Goal: Check status: Check status

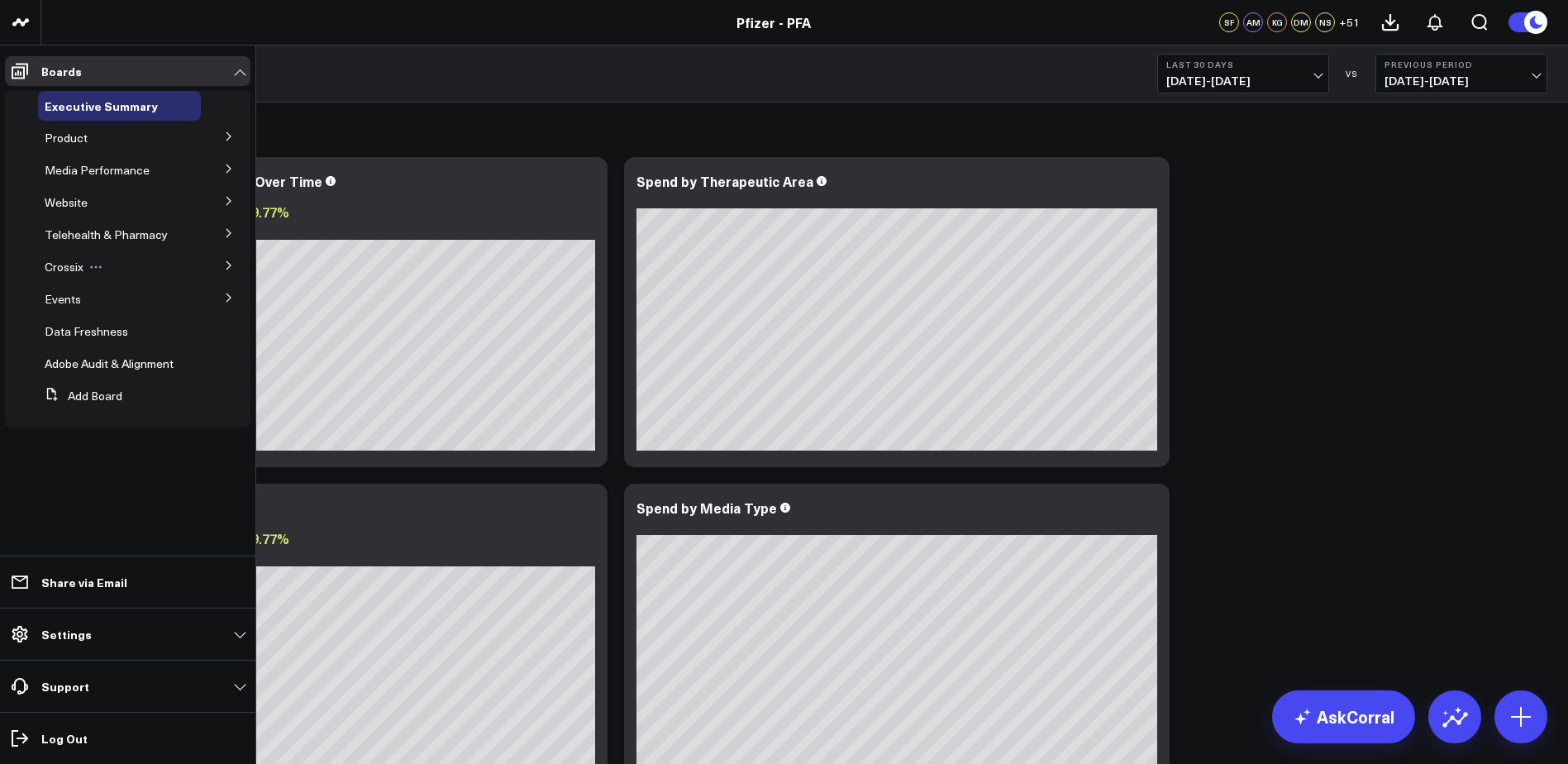
click at [168, 260] on div "Crossix" at bounding box center [119, 267] width 163 height 30
click at [226, 261] on icon at bounding box center [229, 265] width 10 height 10
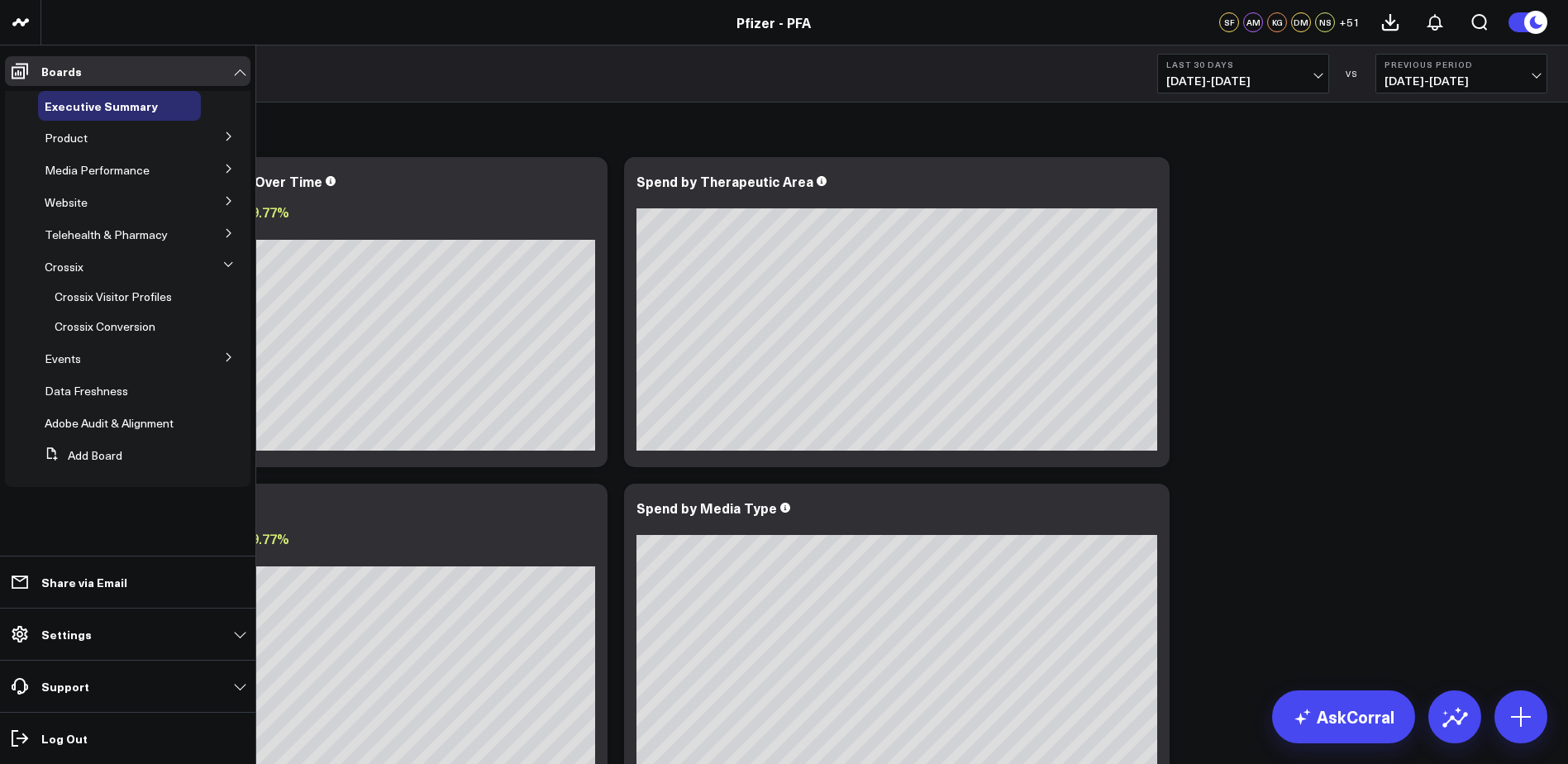
click at [220, 352] on button at bounding box center [229, 356] width 43 height 25
click at [228, 199] on icon at bounding box center [229, 200] width 5 height 8
click at [230, 165] on icon at bounding box center [229, 168] width 10 height 10
click at [229, 133] on icon at bounding box center [229, 136] width 10 height 10
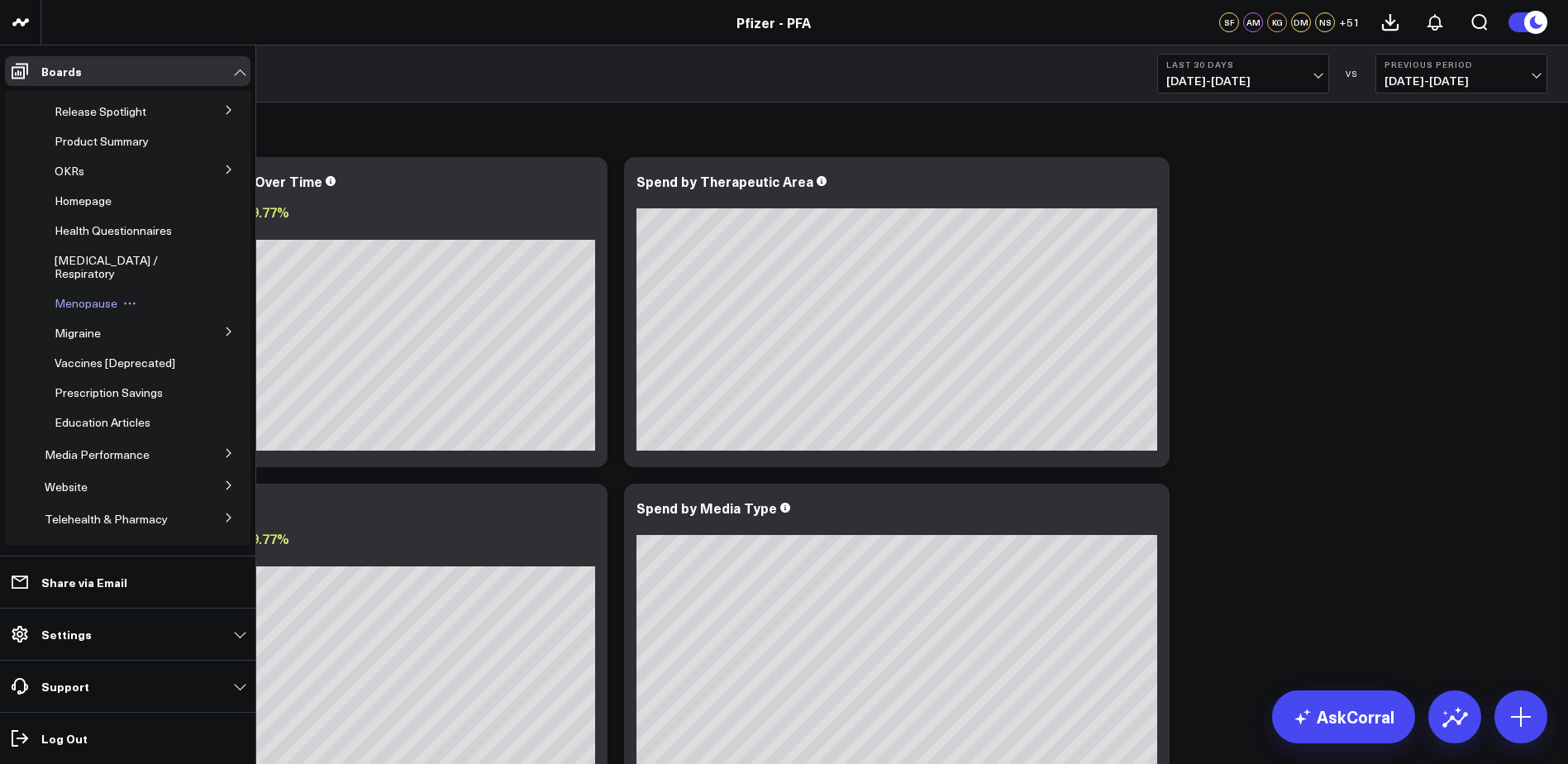
scroll to position [83, 0]
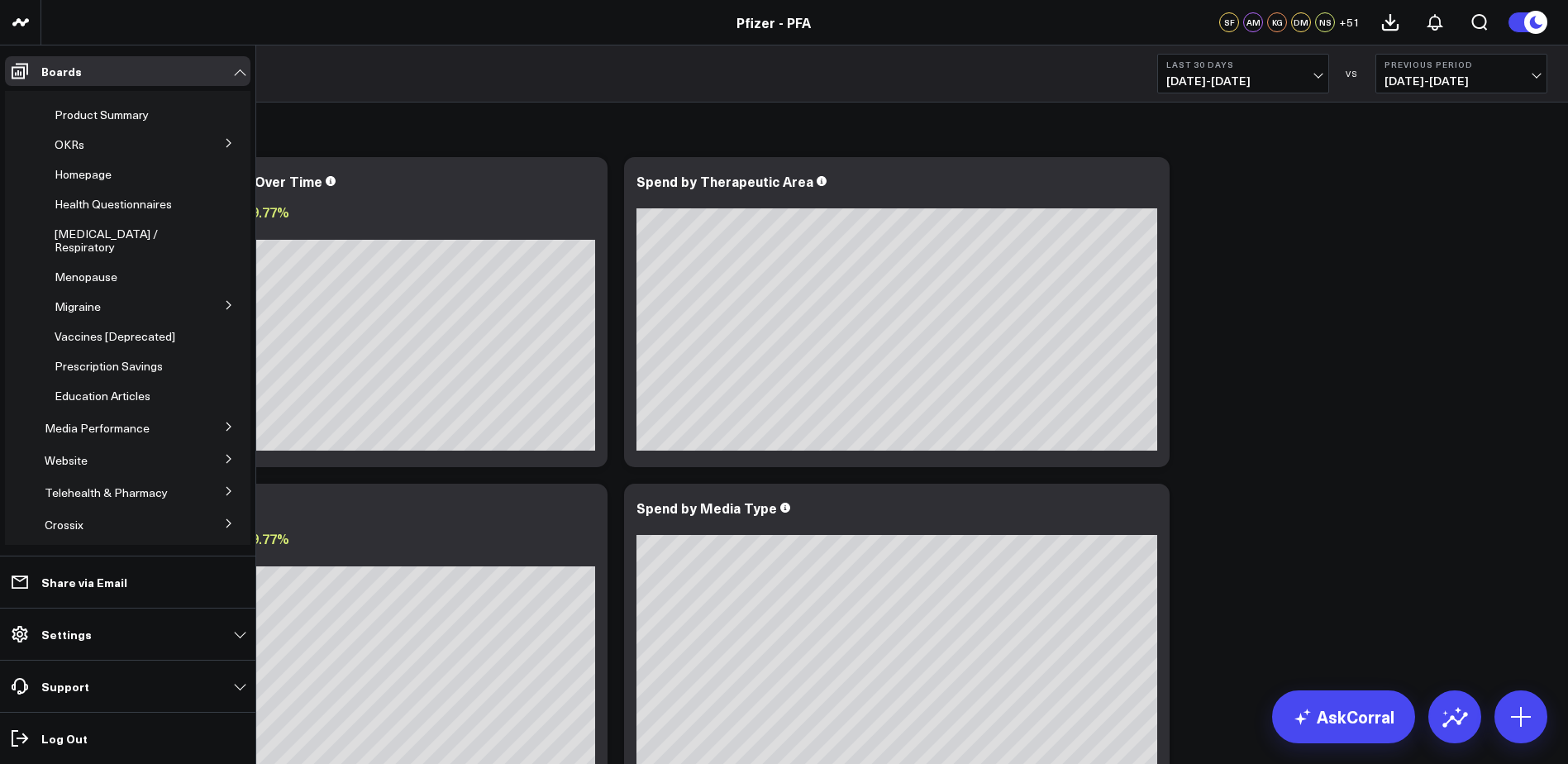
click at [216, 137] on button at bounding box center [229, 141] width 43 height 25
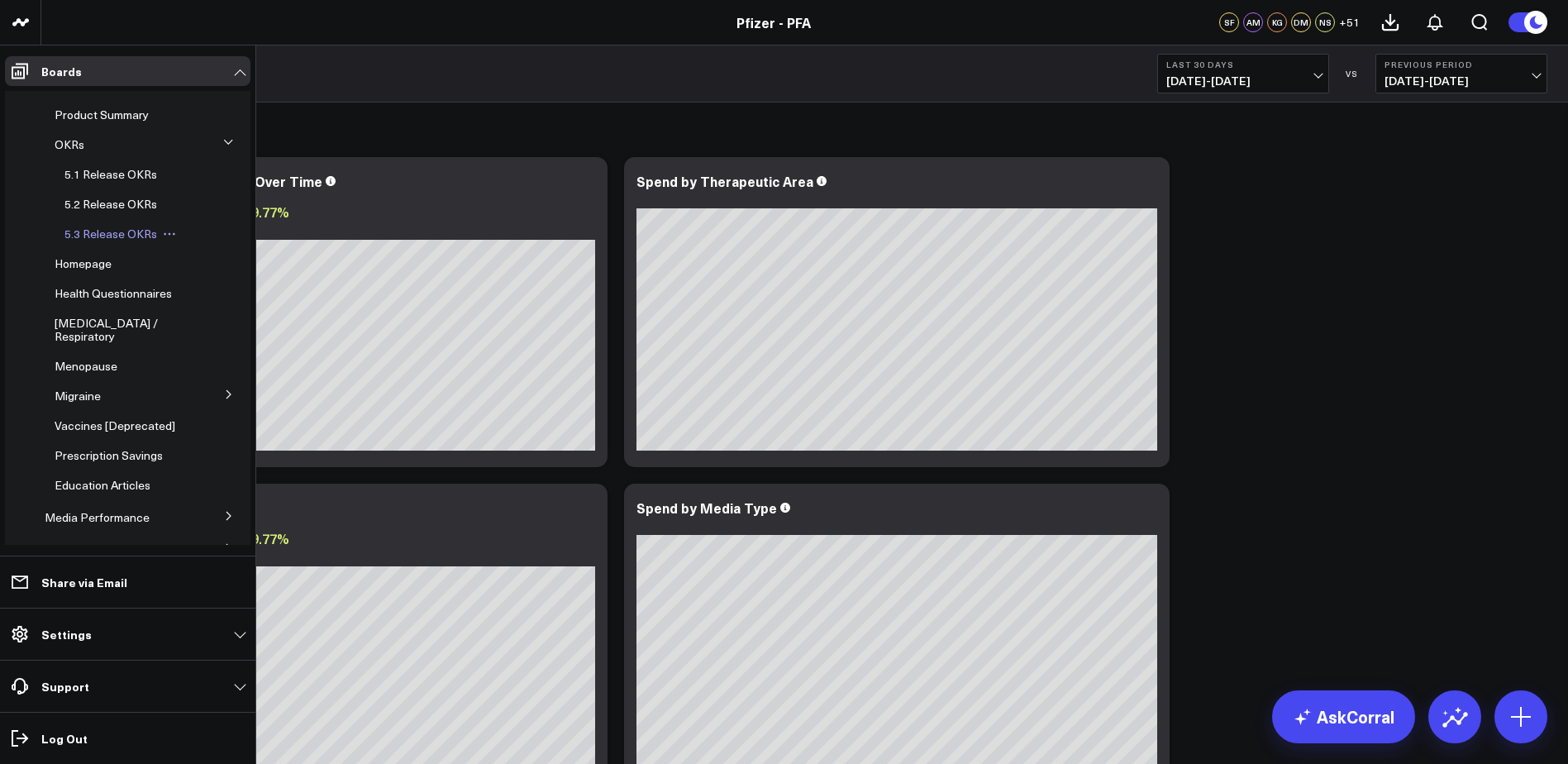
click at [134, 231] on span "5.3 Release OKRs" at bounding box center [111, 233] width 93 height 15
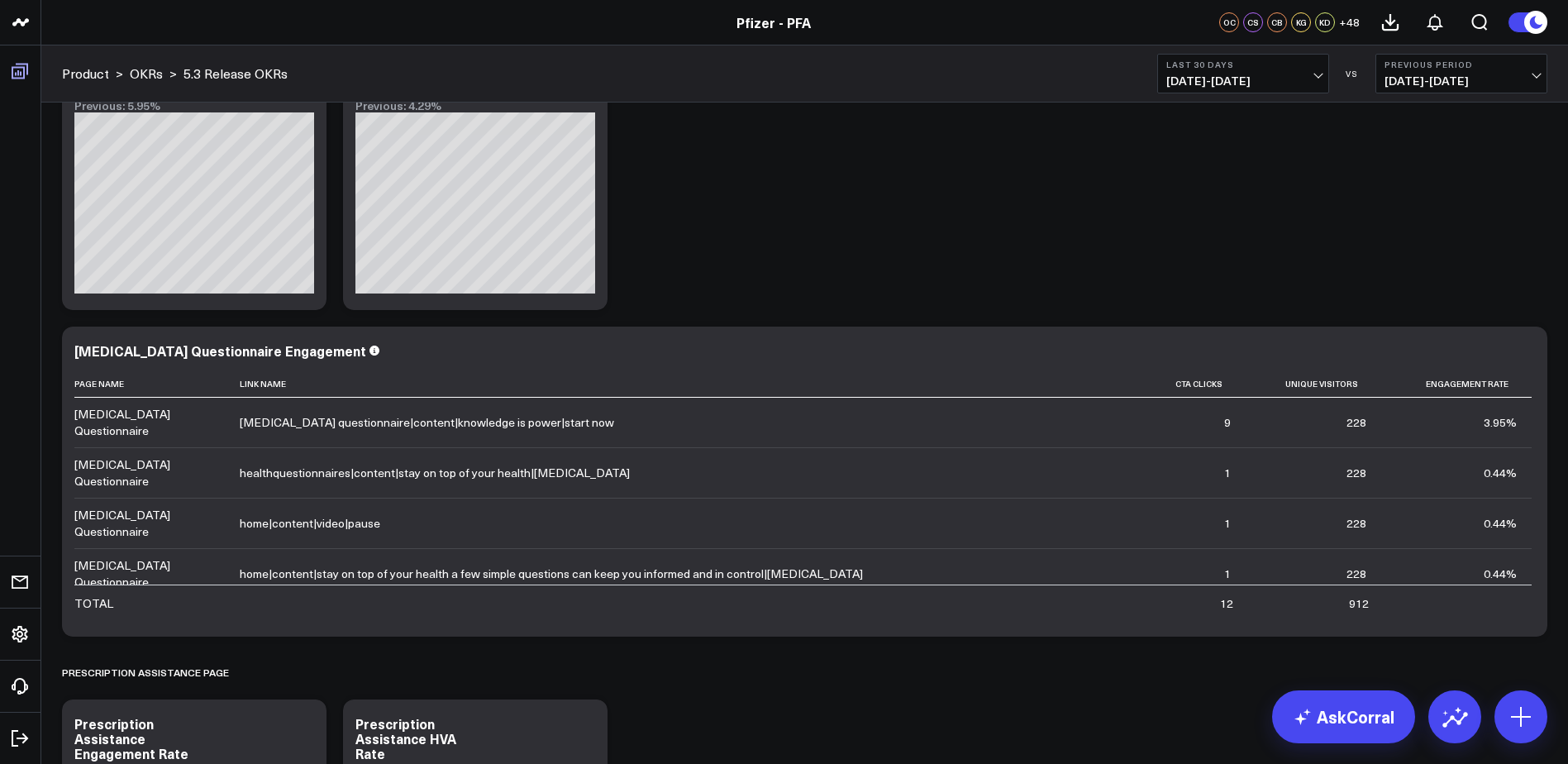
scroll to position [69, 0]
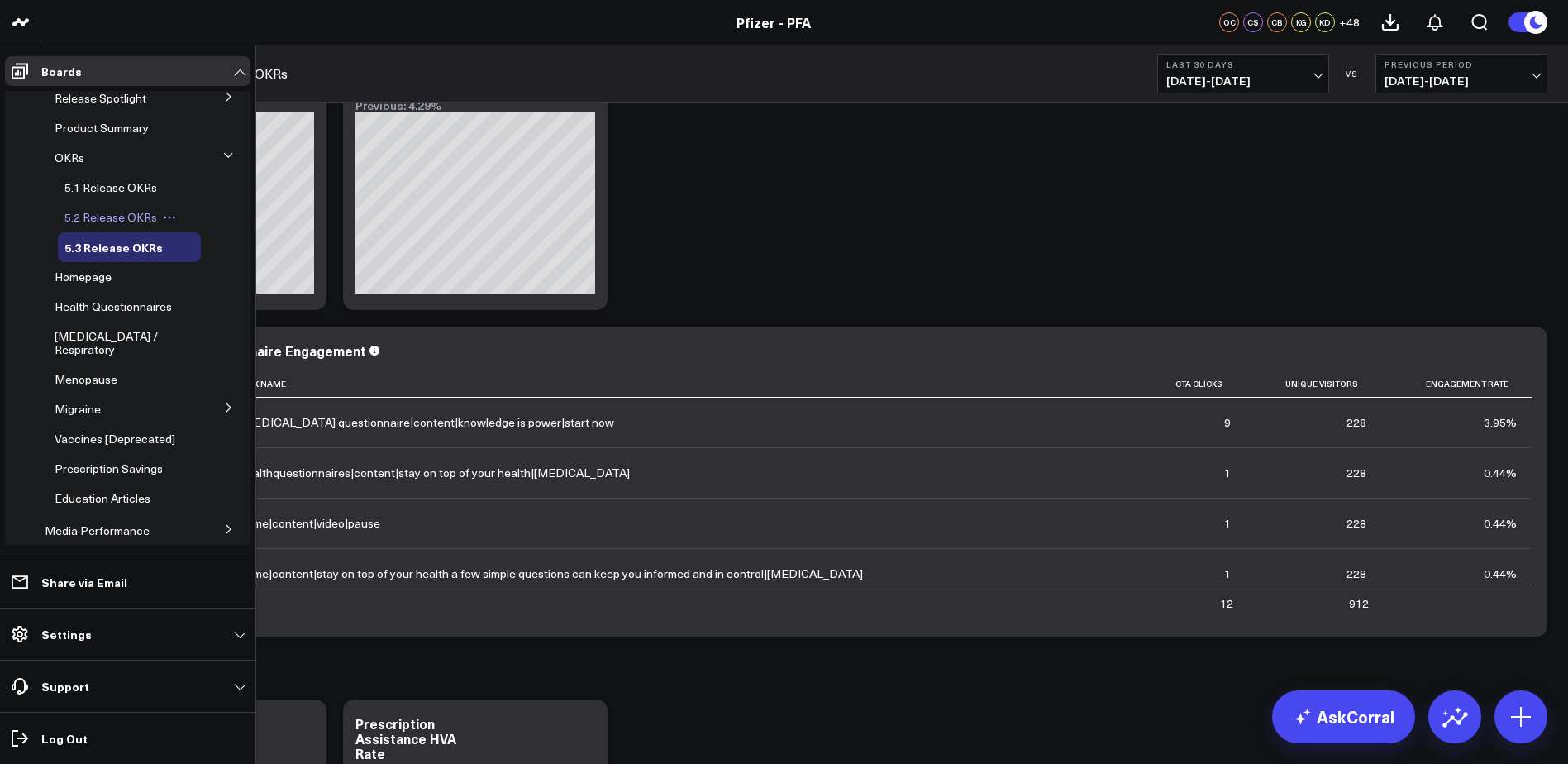
click at [141, 213] on span "5.2 Release OKRs" at bounding box center [111, 217] width 93 height 15
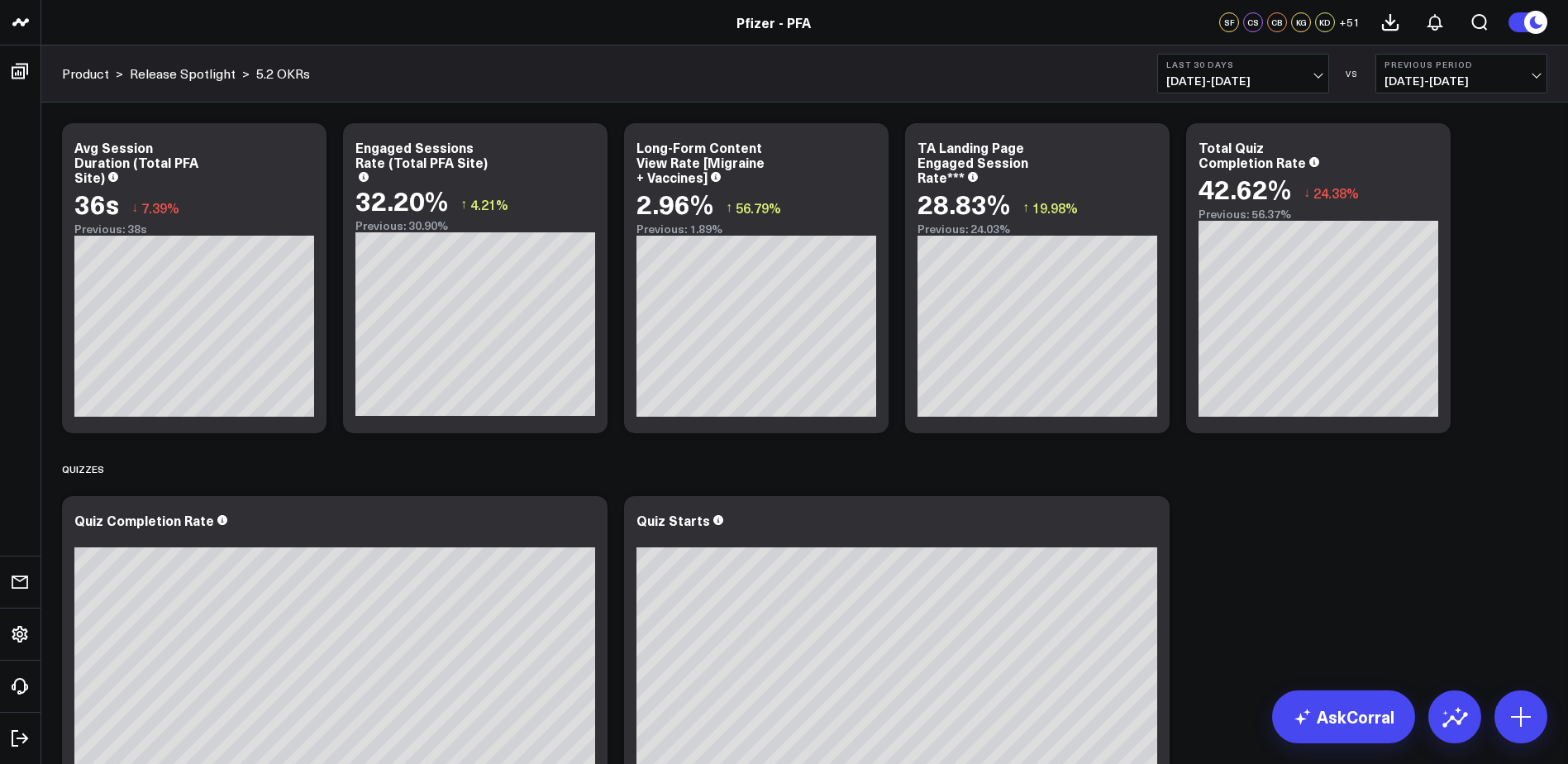
click at [1400, 59] on b "Previous Period" at bounding box center [1461, 64] width 154 height 10
click at [1432, 196] on link "No Comparison" at bounding box center [1461, 206] width 170 height 31
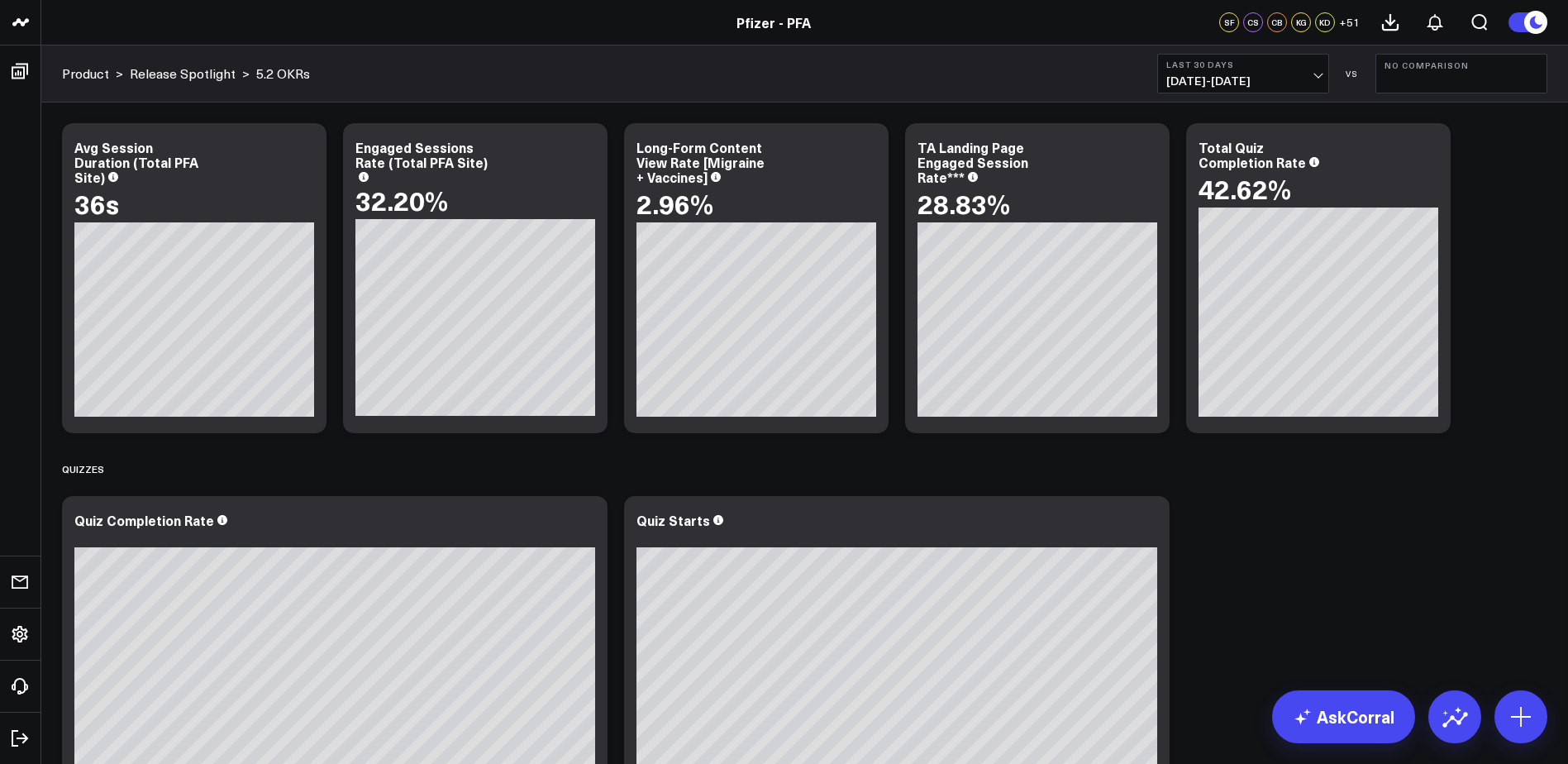
click at [1302, 60] on b "Last 30 Days" at bounding box center [1243, 64] width 154 height 10
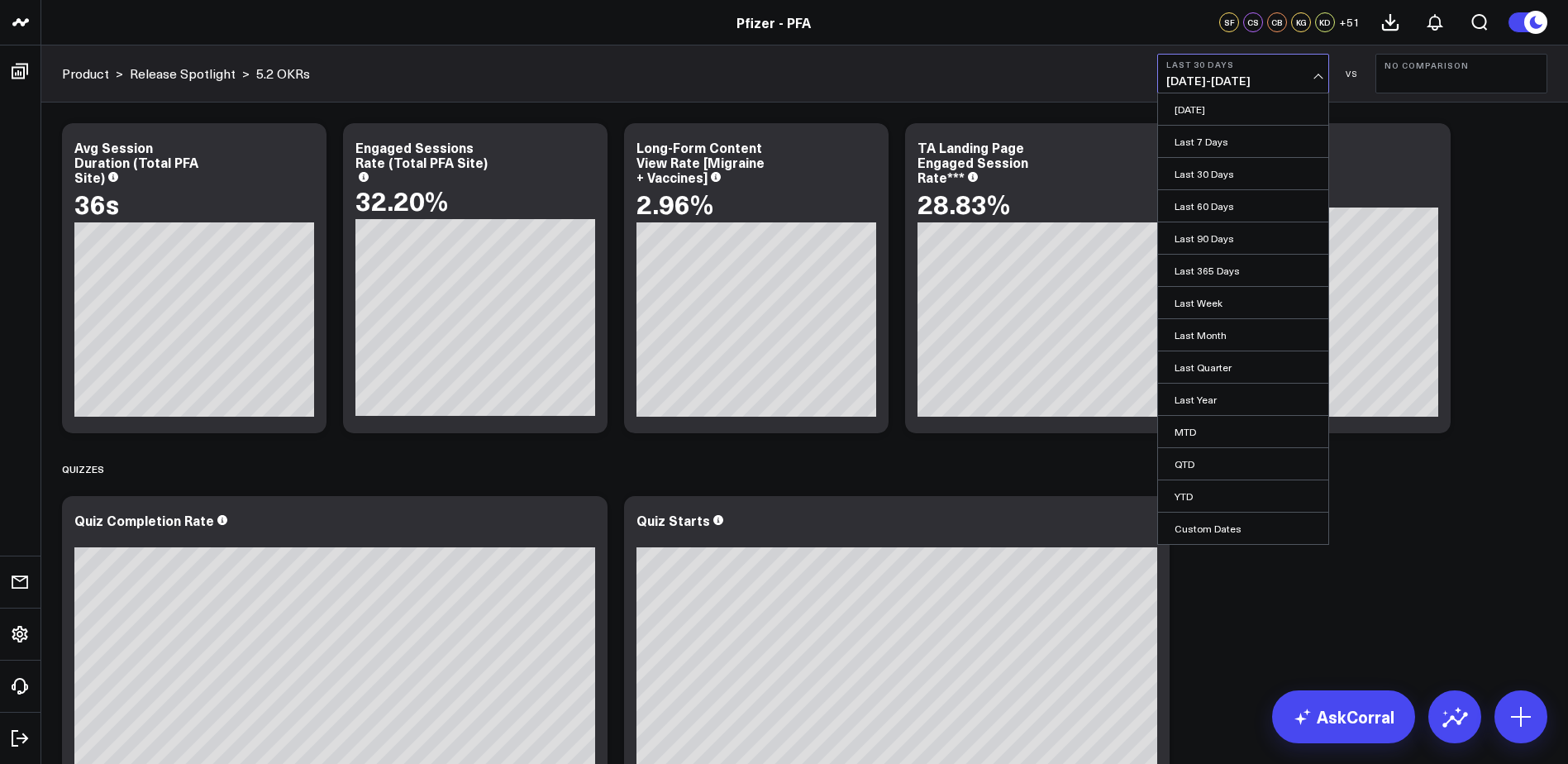
click at [1206, 529] on link "Custom Dates" at bounding box center [1243, 528] width 170 height 31
select select "8"
select select "2025"
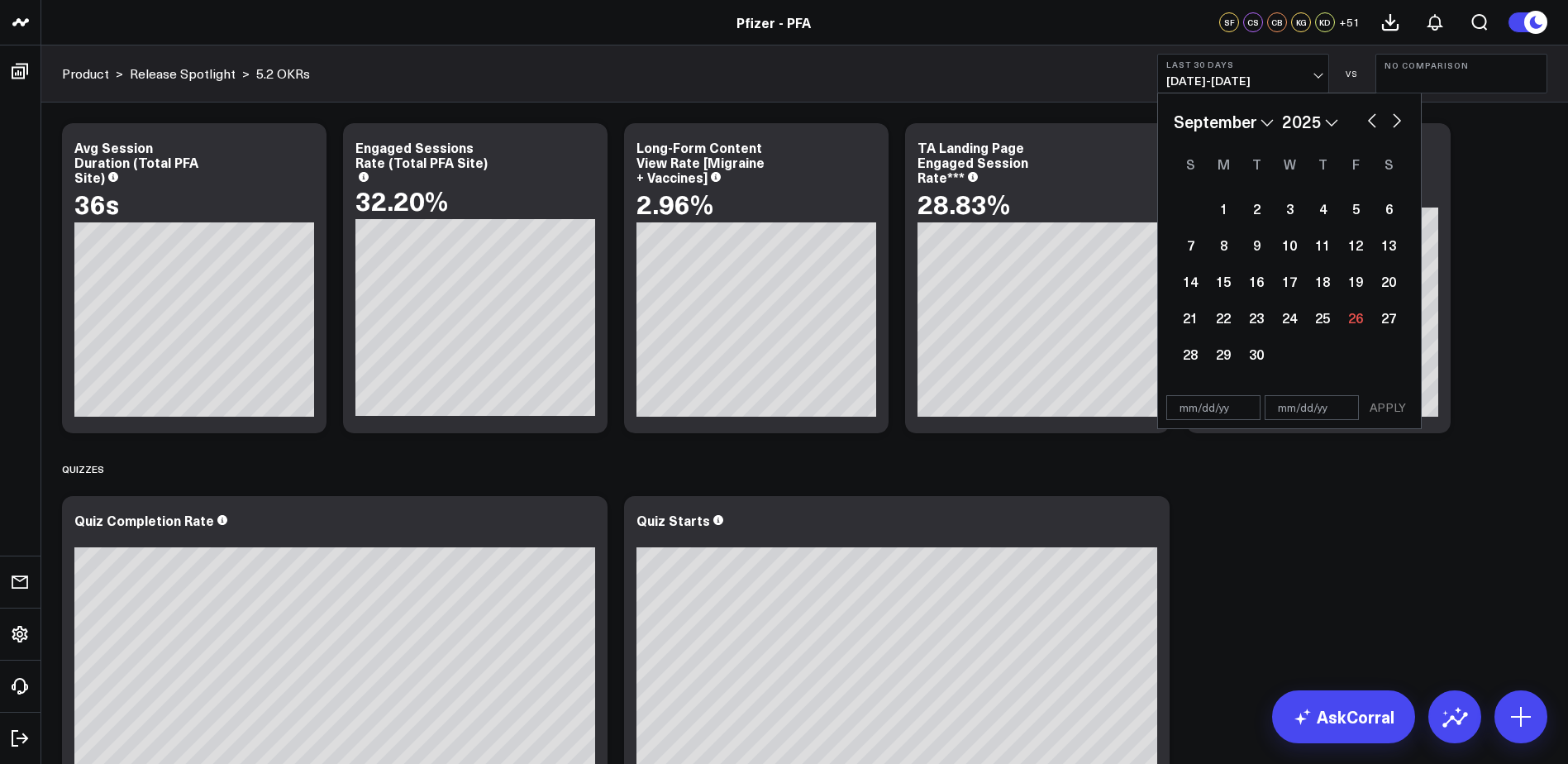
click at [1242, 127] on select "January February March April May June July August September October November De…" at bounding box center [1224, 121] width 100 height 25
select select "7"
select select "2025"
click at [1283, 279] on div "13" at bounding box center [1289, 280] width 33 height 33
type input "08/13/25"
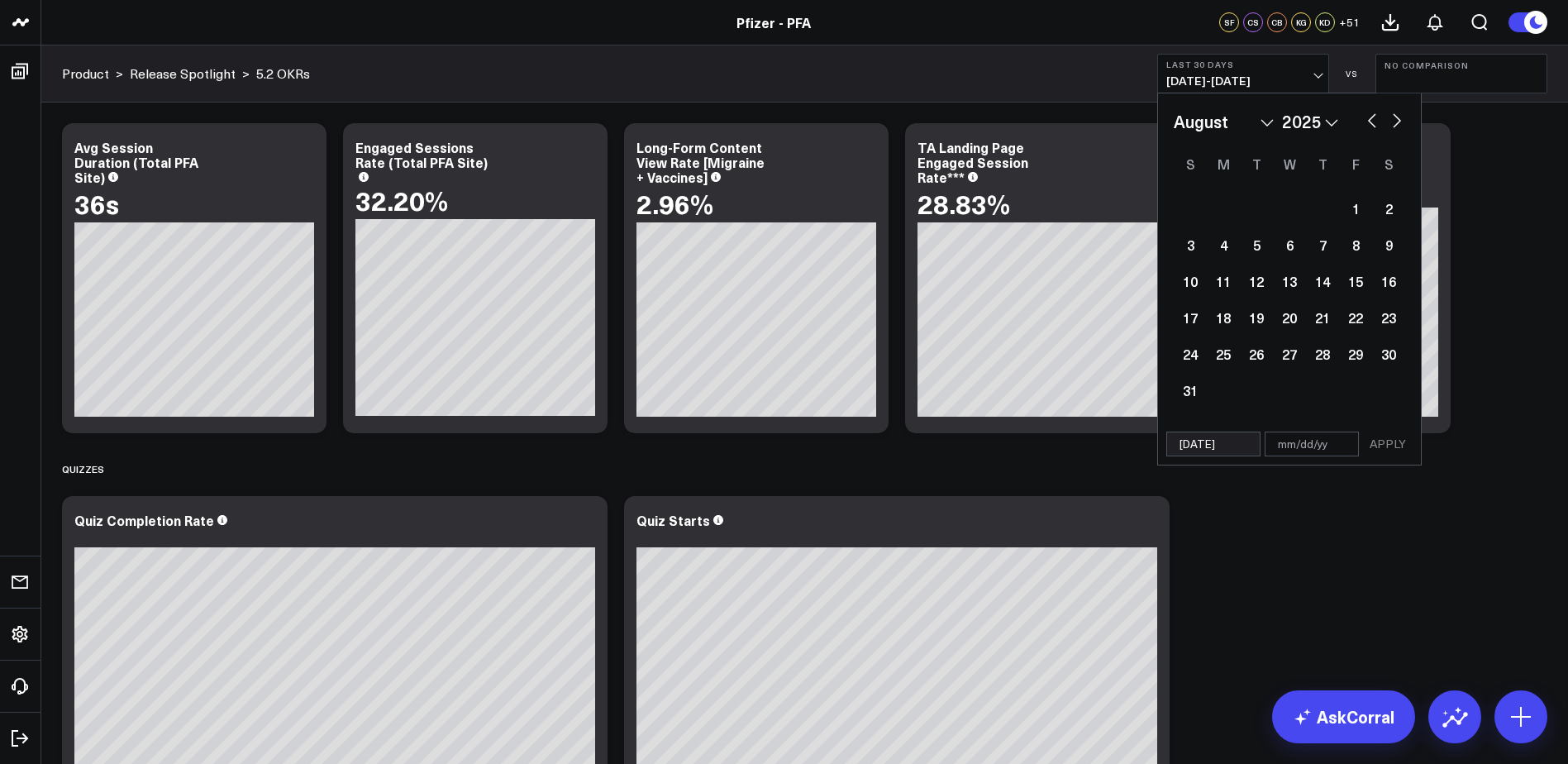
select select "7"
select select "2025"
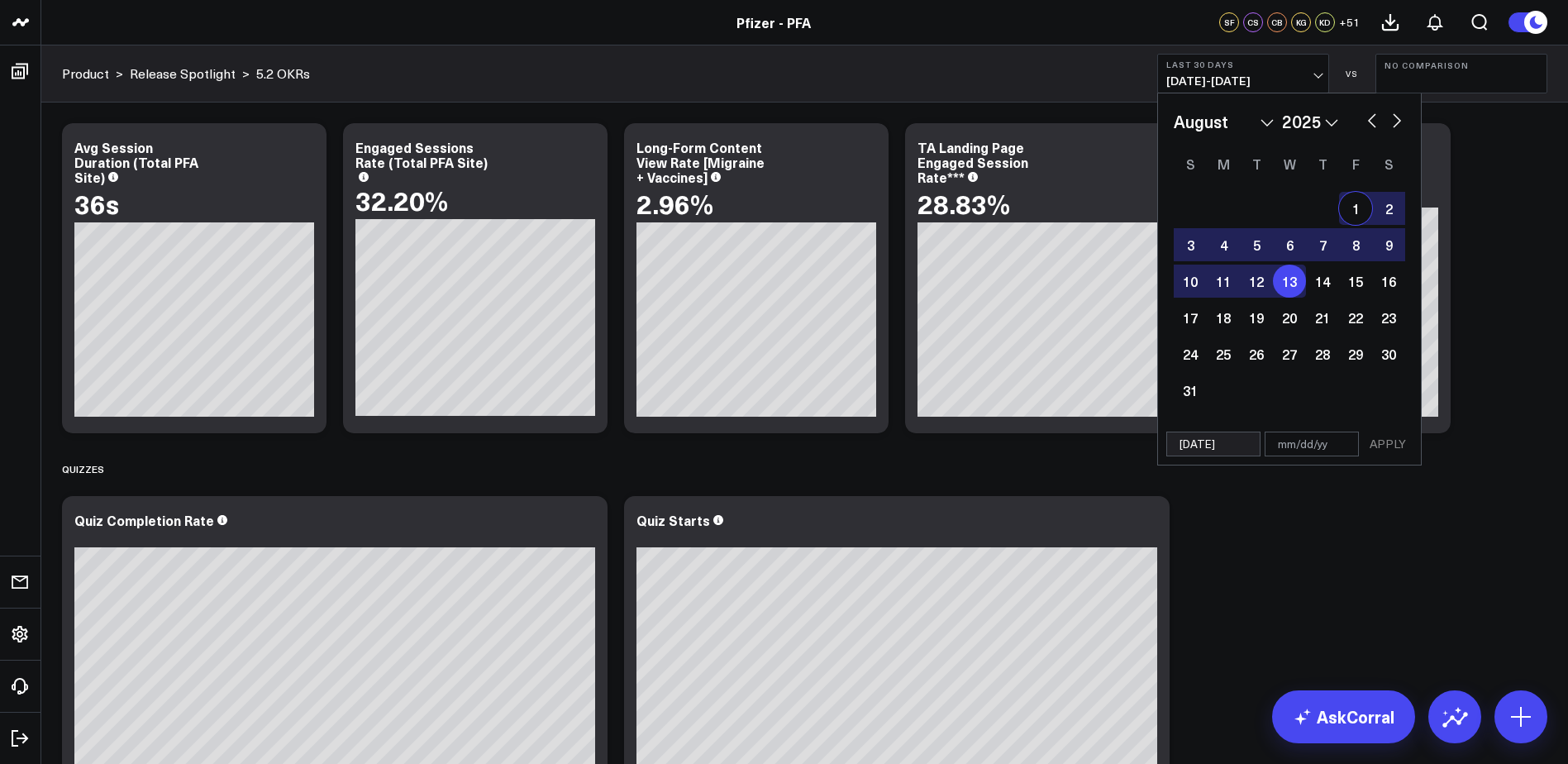
click at [1397, 113] on button "button" at bounding box center [1397, 119] width 16 height 20
select select "8"
select select "2025"
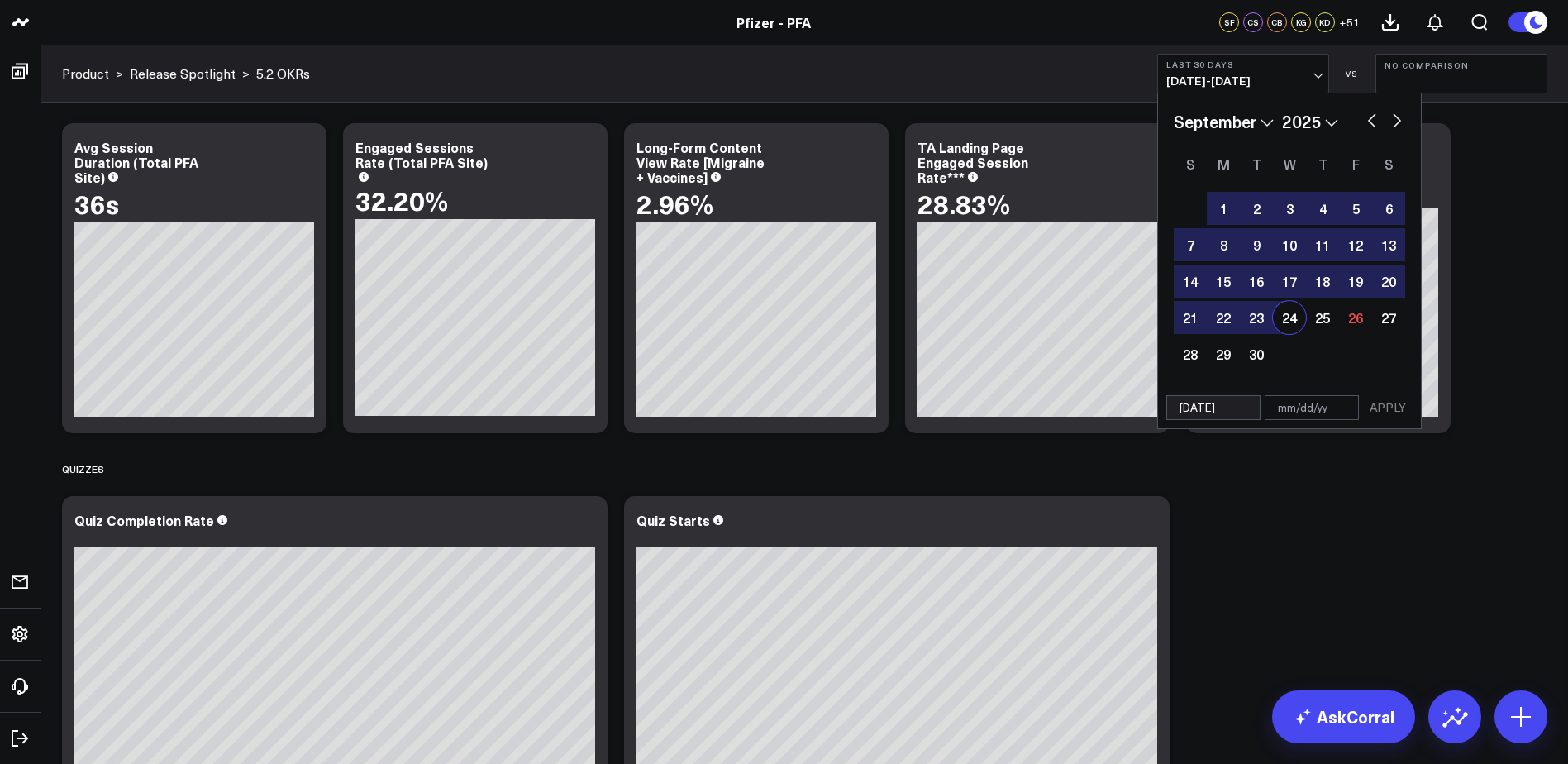
click at [1293, 316] on div "24" at bounding box center [1289, 317] width 33 height 33
type input "09/24/25"
select select "8"
select select "2025"
click at [1403, 406] on button "APPLY" at bounding box center [1388, 407] width 49 height 25
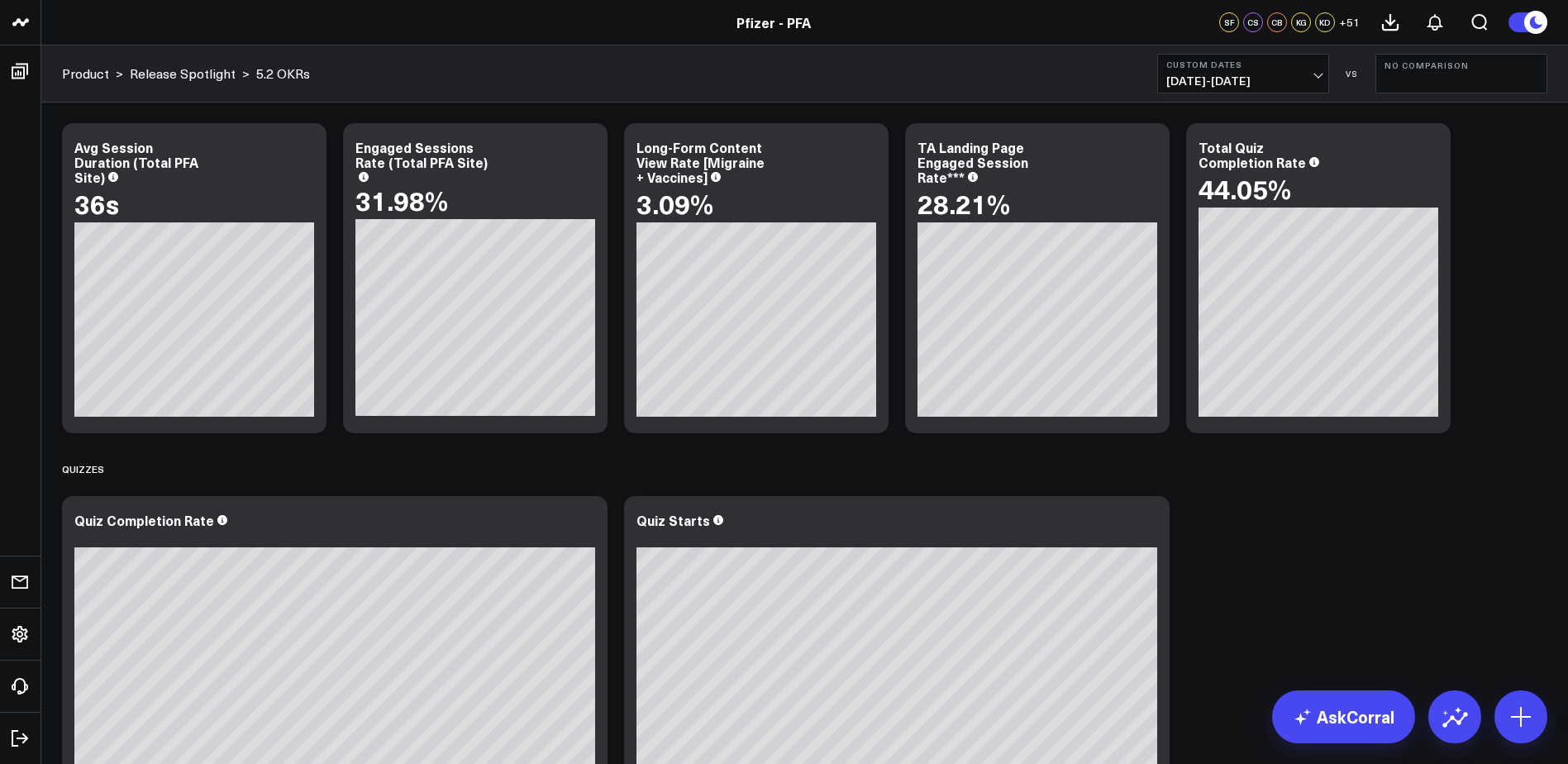
click at [1242, 84] on span "08/13/25 - 09/24/25" at bounding box center [1243, 81] width 154 height 14
